Goal: Check status

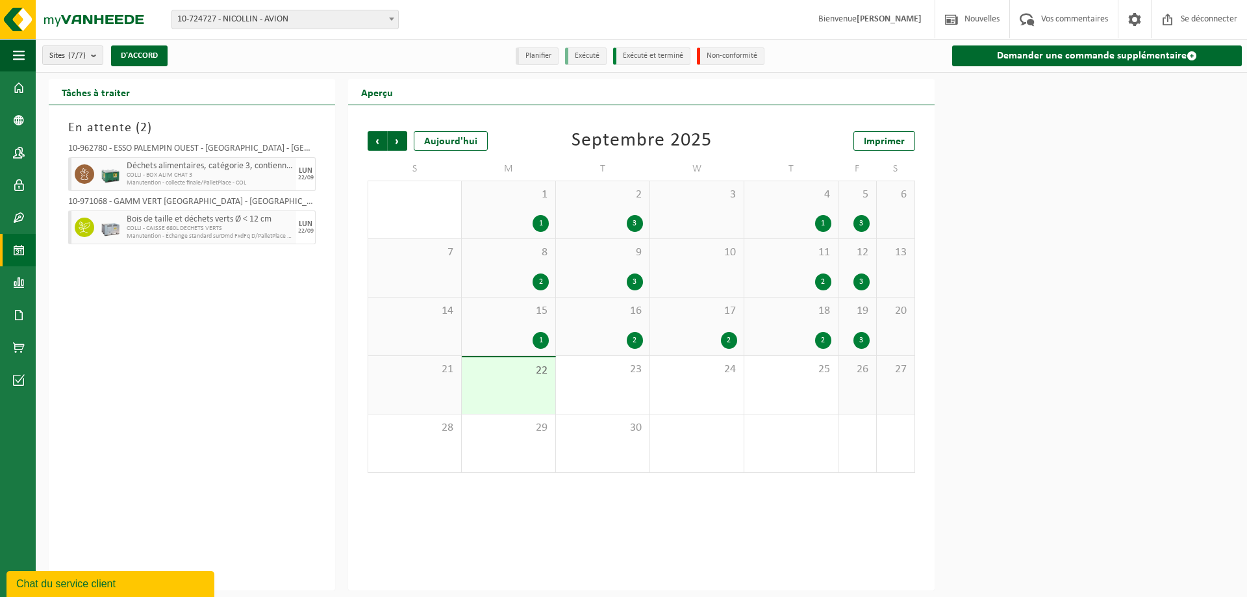
click at [32, 20] on img at bounding box center [78, 19] width 156 height 39
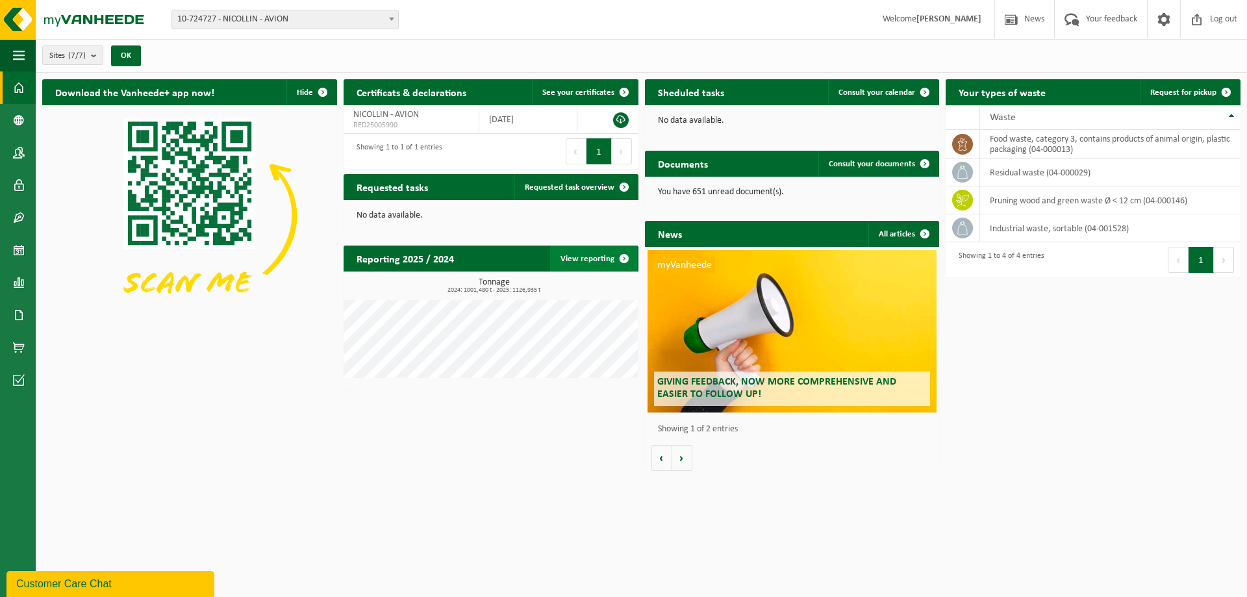
click at [607, 256] on link "View reporting" at bounding box center [593, 259] width 87 height 26
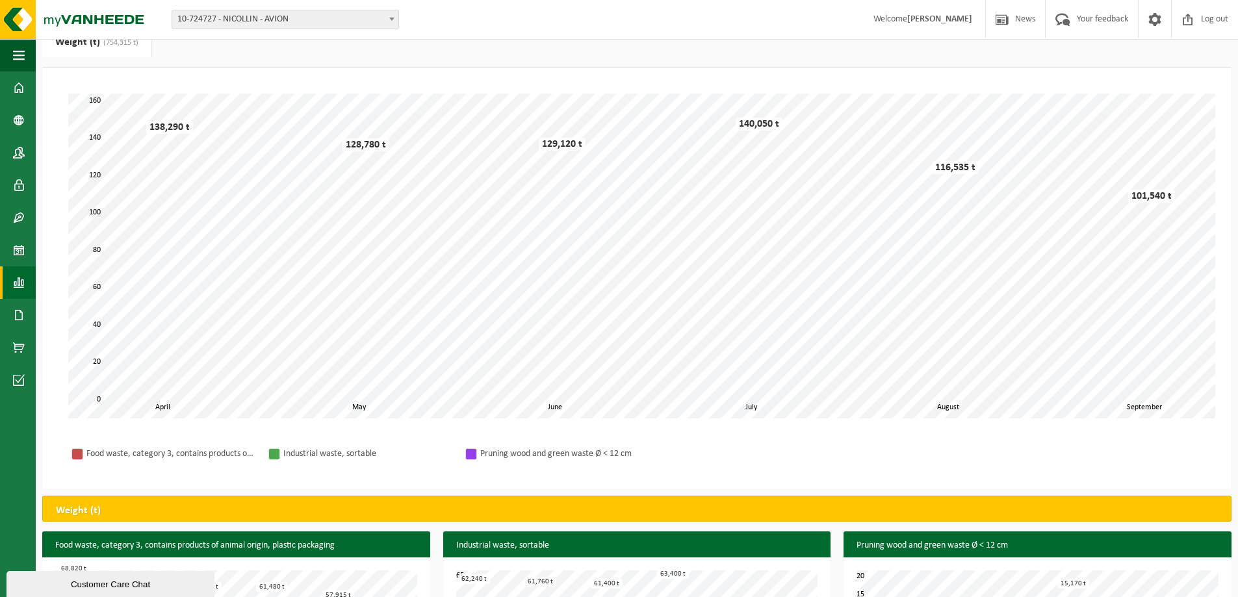
scroll to position [142, 0]
